Goal: Complete application form: Complete application form

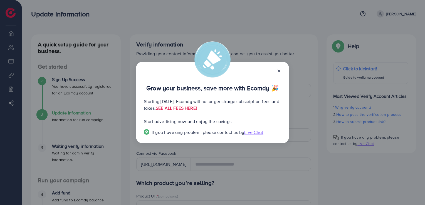
click at [280, 71] on icon at bounding box center [279, 71] width 4 height 4
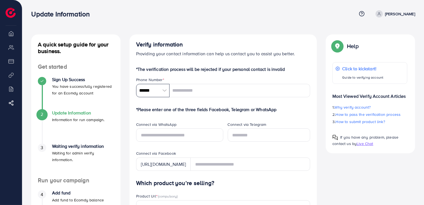
click at [146, 88] on input "******" at bounding box center [152, 90] width 33 height 13
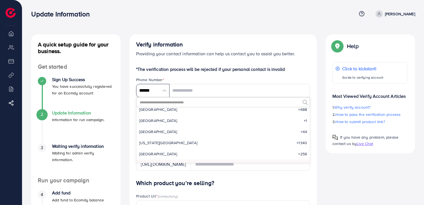
scroll to position [2458, 0]
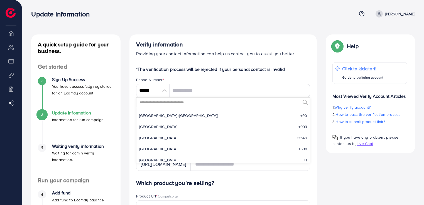
click at [239, 104] on input "text" at bounding box center [219, 102] width 161 height 9
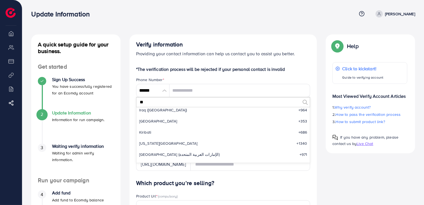
scroll to position [38, 0]
type input "**"
click at [180, 110] on li "Iraq (‫[GEOGRAPHIC_DATA]‬‎) +964" at bounding box center [223, 110] width 174 height 11
type input "*******"
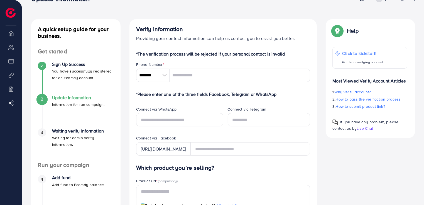
scroll to position [0, 0]
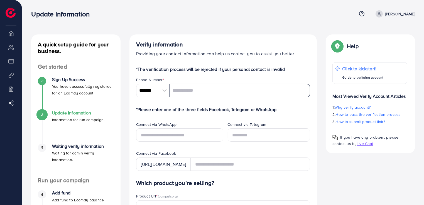
click at [203, 90] on input "tel" at bounding box center [239, 90] width 141 height 13
type input "**********"
click at [196, 78] on div "Phone Number *" at bounding box center [223, 80] width 174 height 7
drag, startPoint x: 280, startPoint y: 110, endPoint x: 138, endPoint y: 110, distance: 142.5
click at [138, 110] on p "*Please enter one of the three fields Facebook, Telegram or WhatsApp" at bounding box center [223, 109] width 174 height 7
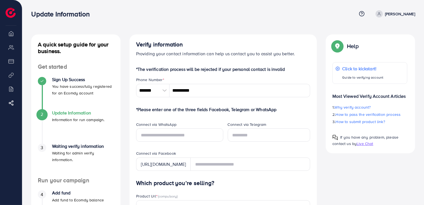
drag, startPoint x: 152, startPoint y: 110, endPoint x: 189, endPoint y: 112, distance: 37.1
click at [189, 112] on p "*Please enter one of the three fields Facebook, Telegram or WhatsApp" at bounding box center [223, 109] width 174 height 7
click at [180, 107] on p "*Please enter one of the three fields Facebook, Telegram or WhatsApp" at bounding box center [223, 109] width 174 height 7
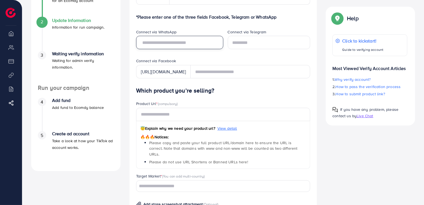
click at [196, 41] on input "text" at bounding box center [179, 42] width 87 height 13
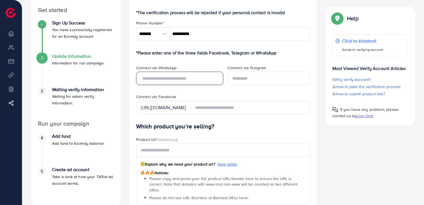
scroll to position [46, 0]
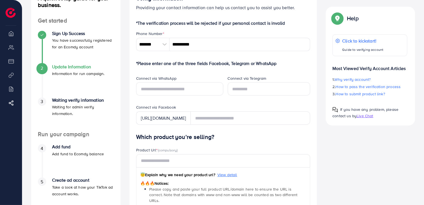
click at [187, 116] on div "[URL][DOMAIN_NAME]" at bounding box center [163, 118] width 55 height 13
click at [185, 120] on div "[URL][DOMAIN_NAME]" at bounding box center [163, 118] width 55 height 13
click at [181, 88] on input "text" at bounding box center [179, 88] width 87 height 13
type input "**********"
click at [195, 62] on p "*Please enter one of the three fields Facebook, Telegram or WhatsApp" at bounding box center [223, 63] width 174 height 7
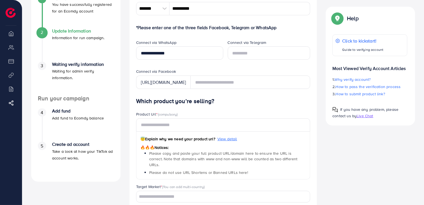
scroll to position [93, 0]
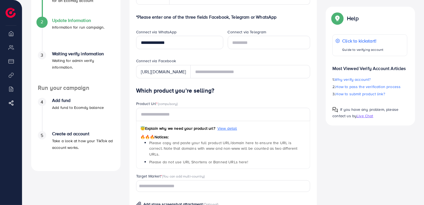
click at [173, 102] on span "(compulsory)" at bounding box center [168, 103] width 20 height 5
copy span "compulsory"
click at [188, 88] on h4 "Which product you’re selling?" at bounding box center [223, 90] width 174 height 7
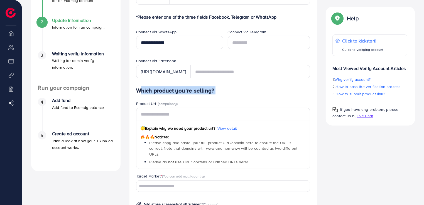
click at [189, 88] on h4 "Which product you’re selling?" at bounding box center [223, 90] width 174 height 7
copy h4 "Which product you’re selling?"
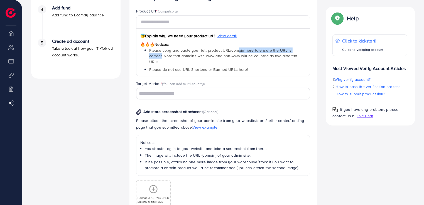
drag, startPoint x: 294, startPoint y: 52, endPoint x: 233, endPoint y: 53, distance: 60.4
click at [233, 53] on span "Please copy and paste your full product URL/domain here to ensure the URL is co…" at bounding box center [223, 56] width 148 height 17
drag, startPoint x: 233, startPoint y: 53, endPoint x: 198, endPoint y: 58, distance: 35.5
click at [198, 58] on span "Please copy and paste your full product URL/domain here to ensure the URL is co…" at bounding box center [223, 56] width 148 height 17
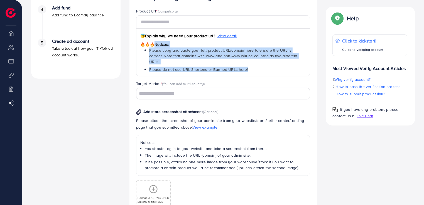
drag, startPoint x: 250, startPoint y: 63, endPoint x: 156, endPoint y: 45, distance: 96.3
click at [156, 45] on div "😇 Explain why we need your product url? View detail 🔥🔥🔥 Notices: Please copy an…" at bounding box center [223, 53] width 174 height 48
copy div "Notices: Please copy and paste your full product URL/domain here to ensure the …"
click at [191, 67] on span "Please do not use URL Shortens or Banned URLs here!" at bounding box center [198, 70] width 99 height 6
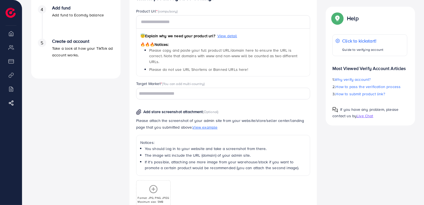
click at [224, 35] on span "View detail" at bounding box center [227, 36] width 20 height 6
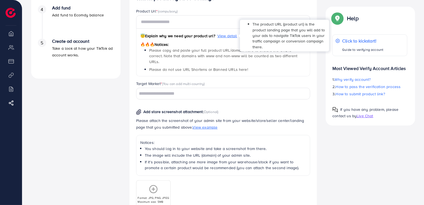
click at [224, 35] on span "View detail" at bounding box center [227, 36] width 20 height 6
drag, startPoint x: 252, startPoint y: 24, endPoint x: 265, endPoint y: 45, distance: 25.4
click at [265, 45] on div "The product URL (product url) is the product landing page that you will add to …" at bounding box center [284, 36] width 89 height 32
copy span "The product URL (product url) is the product landing page that you will add to …"
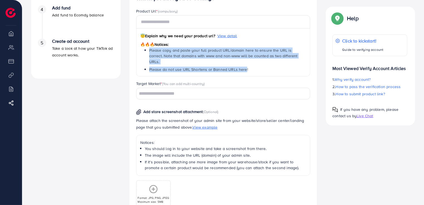
drag, startPoint x: 147, startPoint y: 52, endPoint x: 244, endPoint y: 64, distance: 98.1
click at [244, 64] on div "😇 Explain why we need your product url? View detail 🔥🔥🔥 Notices: Please copy an…" at bounding box center [223, 53] width 174 height 48
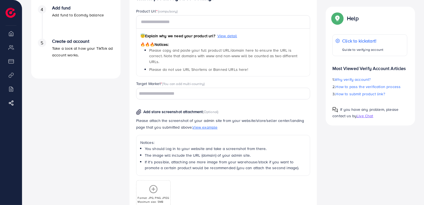
drag, startPoint x: 244, startPoint y: 64, endPoint x: 247, endPoint y: 66, distance: 4.0
click at [247, 67] on li "Please do not use URL Shortens or Banned URLs here!" at bounding box center [227, 70] width 157 height 6
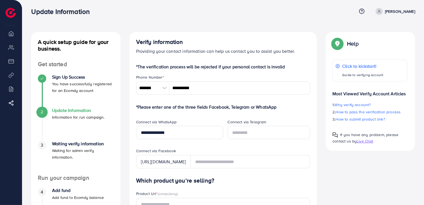
scroll to position [0, 0]
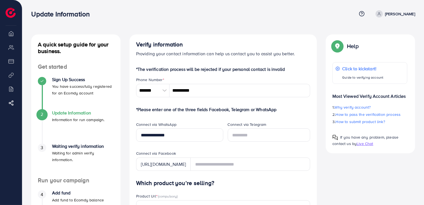
drag, startPoint x: 287, startPoint y: 68, endPoint x: 135, endPoint y: 70, distance: 151.9
click at [174, 67] on p "*The verification process will be rejected if your personal contact is invalid" at bounding box center [223, 69] width 174 height 7
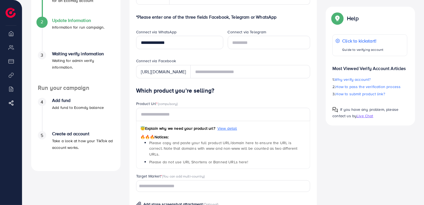
drag, startPoint x: 212, startPoint y: 90, endPoint x: 137, endPoint y: 87, distance: 75.5
click at [137, 87] on h4 "Which product you’re selling?" at bounding box center [223, 90] width 174 height 7
drag, startPoint x: 137, startPoint y: 87, endPoint x: 146, endPoint y: 95, distance: 11.9
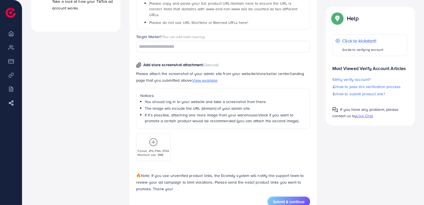
scroll to position [243, 0]
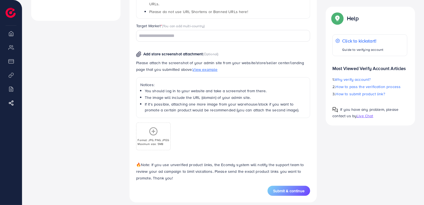
drag, startPoint x: 301, startPoint y: 105, endPoint x: 152, endPoint y: 88, distance: 149.8
click at [152, 88] on ul "You should log in to your website and take a screenshot from there. The image w…" at bounding box center [223, 100] width 166 height 25
drag, startPoint x: 152, startPoint y: 88, endPoint x: 168, endPoint y: 100, distance: 19.7
click at [168, 102] on li "If it's possible, attaching one more image from your warehouse/stock if you wan…" at bounding box center [225, 107] width 161 height 11
click at [178, 102] on li "If it's possible, attaching one more image from your warehouse/stock if you wan…" at bounding box center [225, 107] width 161 height 11
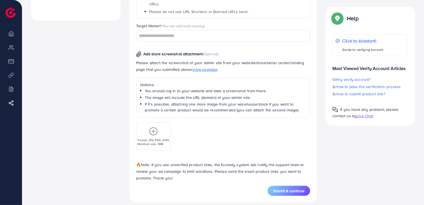
drag, startPoint x: 304, startPoint y: 106, endPoint x: 139, endPoint y: 80, distance: 167.3
click at [139, 80] on div "Notices: You should log in to your website and take a screenshot from there. Th…" at bounding box center [223, 97] width 174 height 41
drag, startPoint x: 139, startPoint y: 80, endPoint x: 152, endPoint y: 89, distance: 15.9
click at [152, 95] on li "The image will include the URL (domain) of your admin site." at bounding box center [225, 98] width 161 height 6
click at [146, 88] on li "You should log in to your website and take a screenshot from there." at bounding box center [225, 91] width 161 height 6
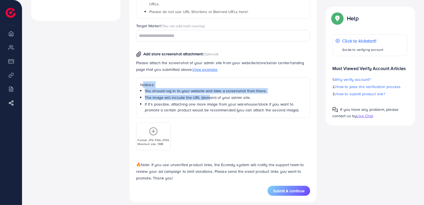
drag, startPoint x: 141, startPoint y: 78, endPoint x: 205, endPoint y: 93, distance: 65.9
click at [205, 93] on div "Notices: You should log in to your website and take a screenshot from there. Th…" at bounding box center [223, 97] width 174 height 41
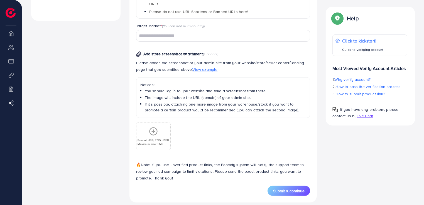
drag, startPoint x: 205, startPoint y: 93, endPoint x: 218, endPoint y: 103, distance: 16.6
click at [218, 103] on li "If it's possible, attaching one more image from your warehouse/stock if you wan…" at bounding box center [225, 107] width 161 height 11
click at [207, 67] on span "View example" at bounding box center [205, 70] width 25 height 6
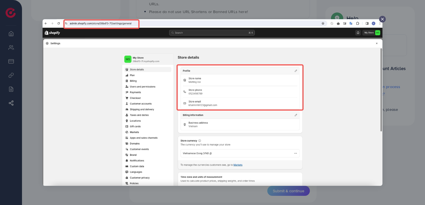
click at [382, 20] on icon at bounding box center [382, 19] width 4 height 4
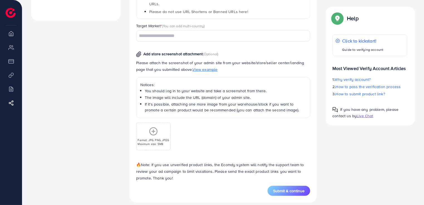
drag, startPoint x: 168, startPoint y: 171, endPoint x: 137, endPoint y: 160, distance: 32.7
click at [137, 162] on p "🔥 Note: If you use unverified product links, the Ecomdy system will notify the …" at bounding box center [223, 172] width 174 height 20
copy p "🔥 Note: If you use unverified product links, the Ecomdy system will notify the …"
